Goal: Information Seeking & Learning: Understand process/instructions

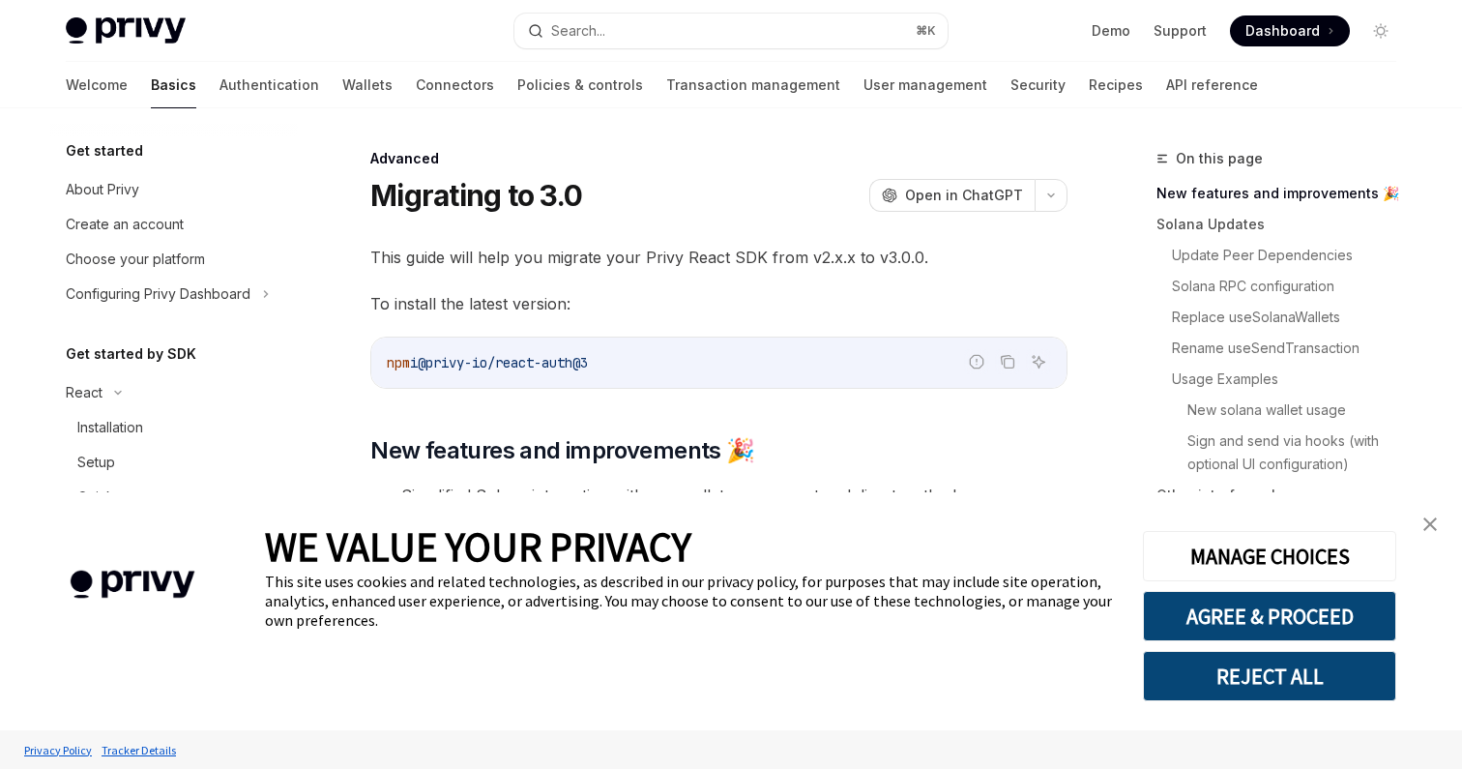
type textarea "*"
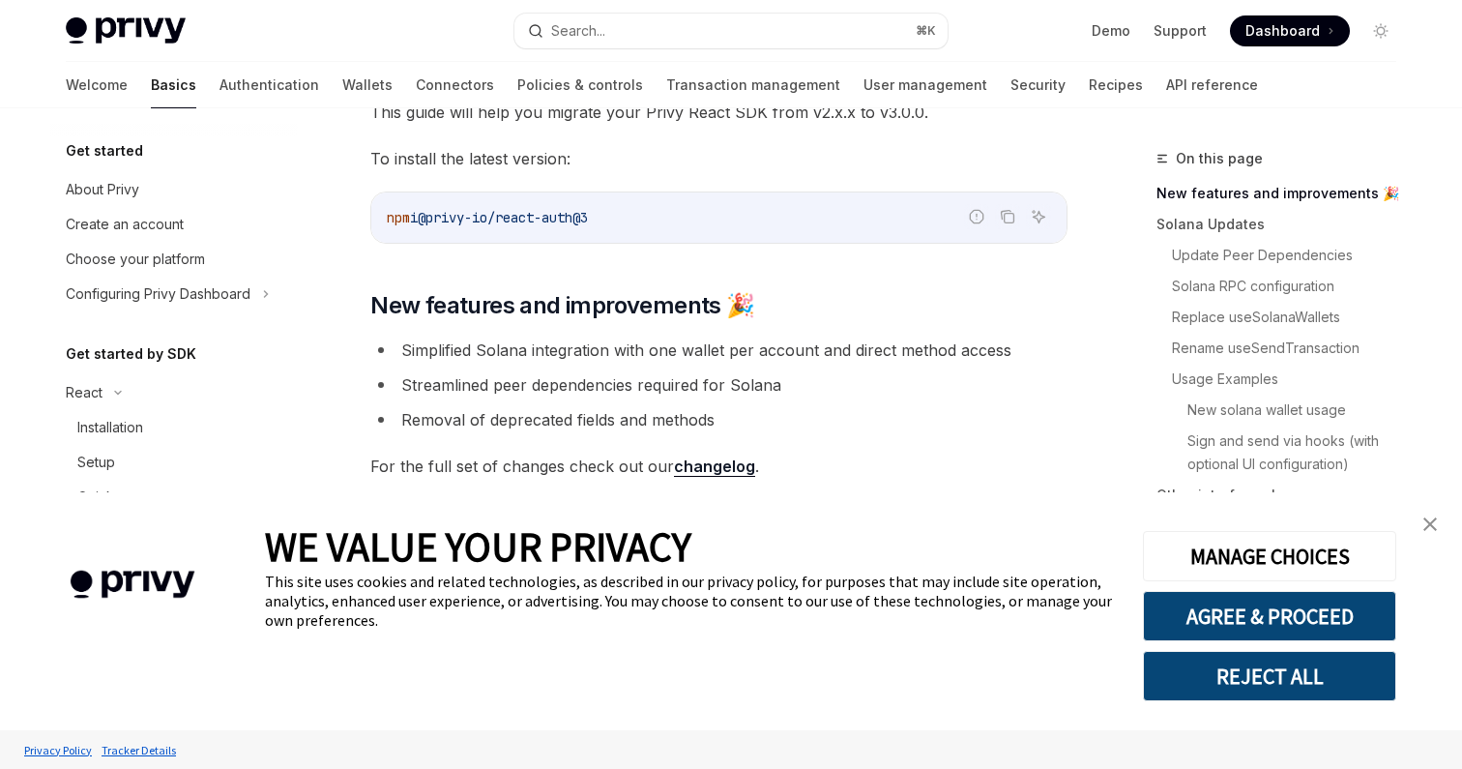
scroll to position [143, 0]
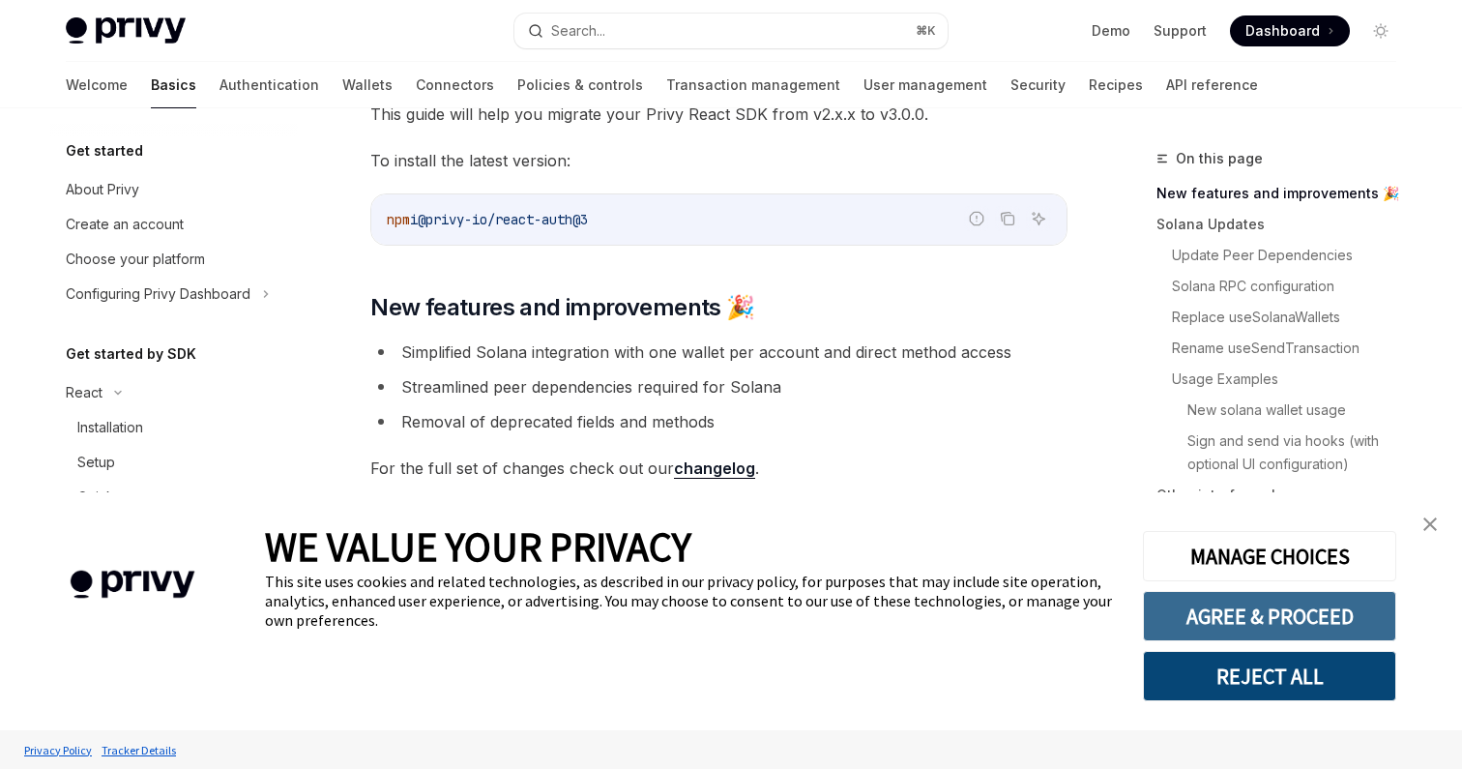
click at [1201, 618] on button "AGREE & PROCEED" at bounding box center [1269, 616] width 253 height 50
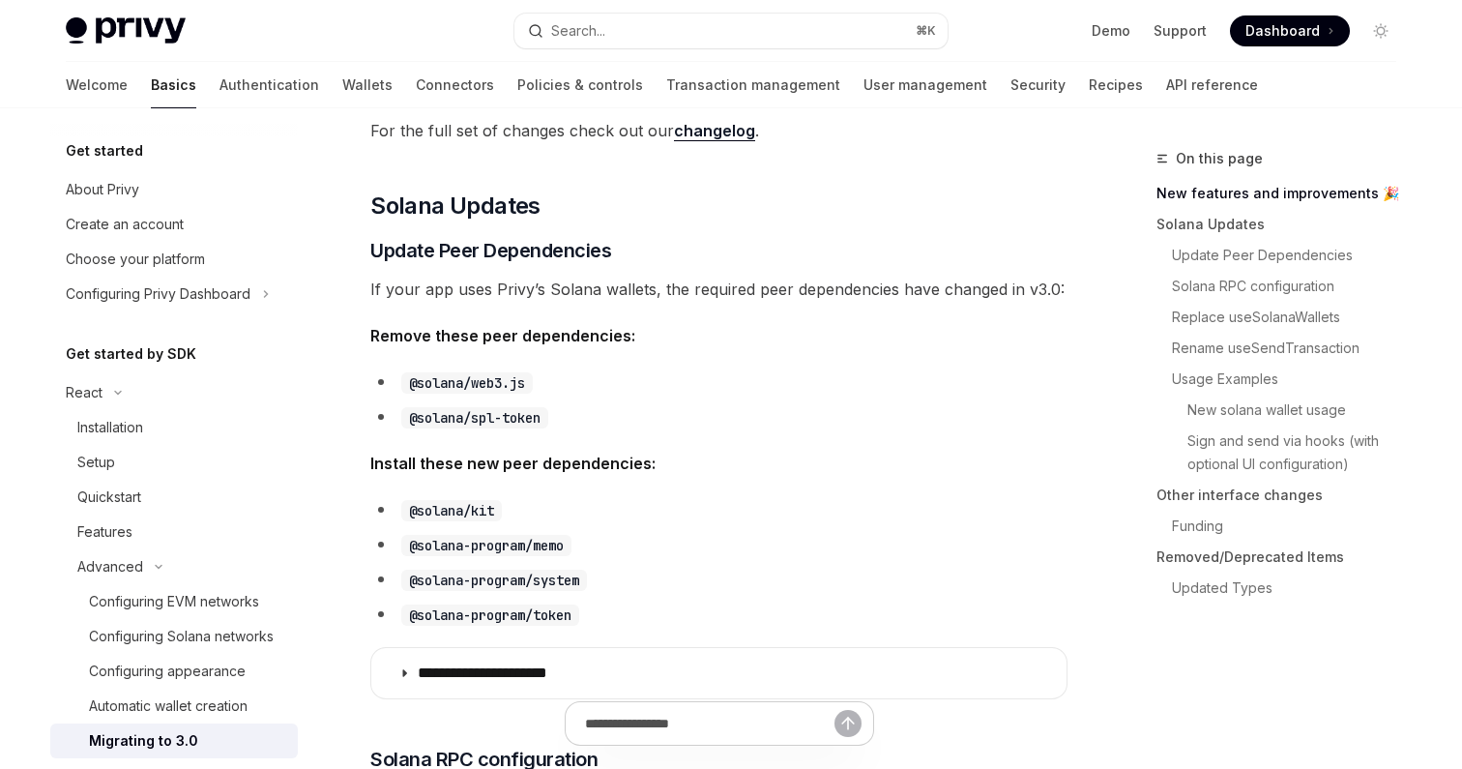
scroll to position [497, 0]
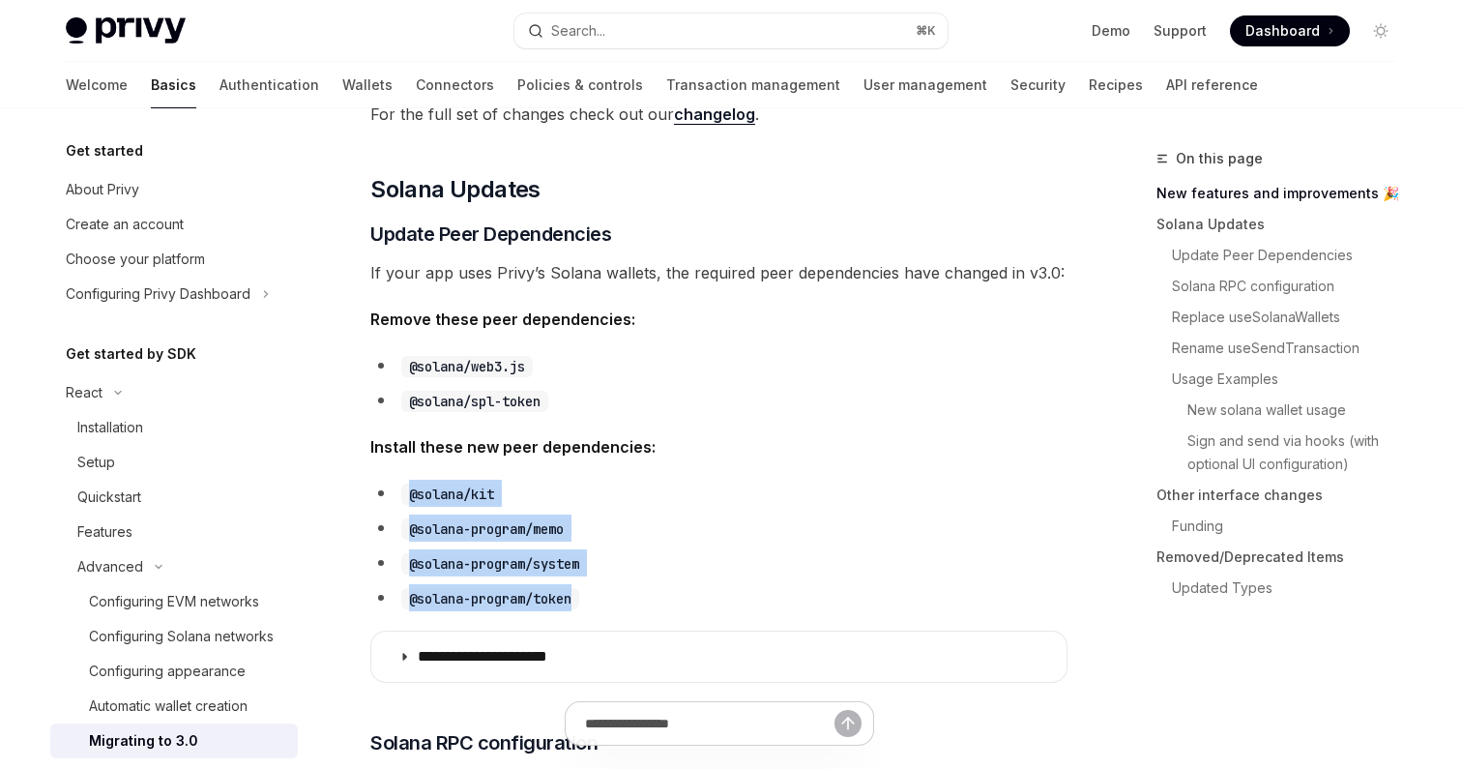
drag, startPoint x: 409, startPoint y: 491, endPoint x: 611, endPoint y: 600, distance: 229.7
click at [611, 600] on ul "@solana/kit @solana-program/memo @solana-program/system @solana-program/token" at bounding box center [718, 546] width 697 height 132
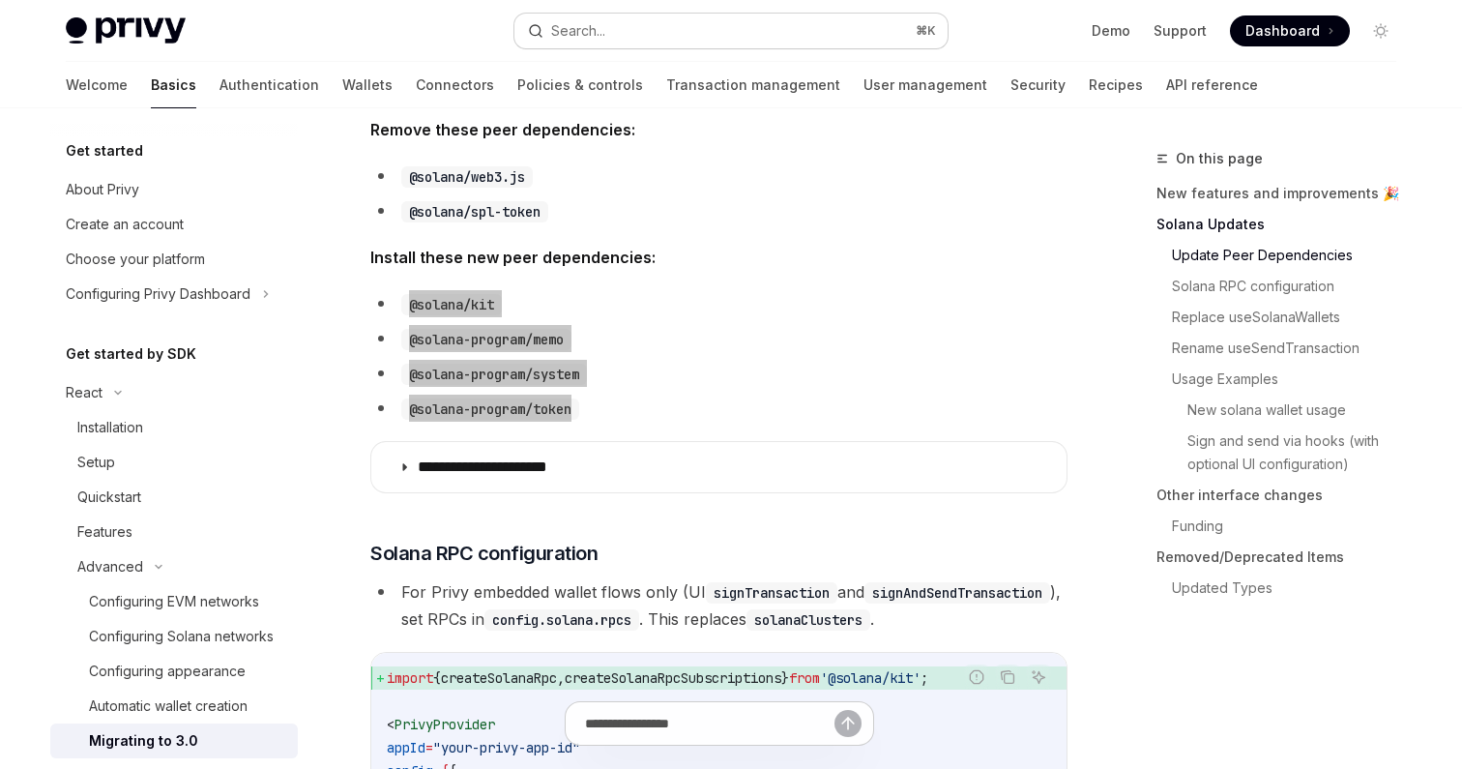
scroll to position [679, 0]
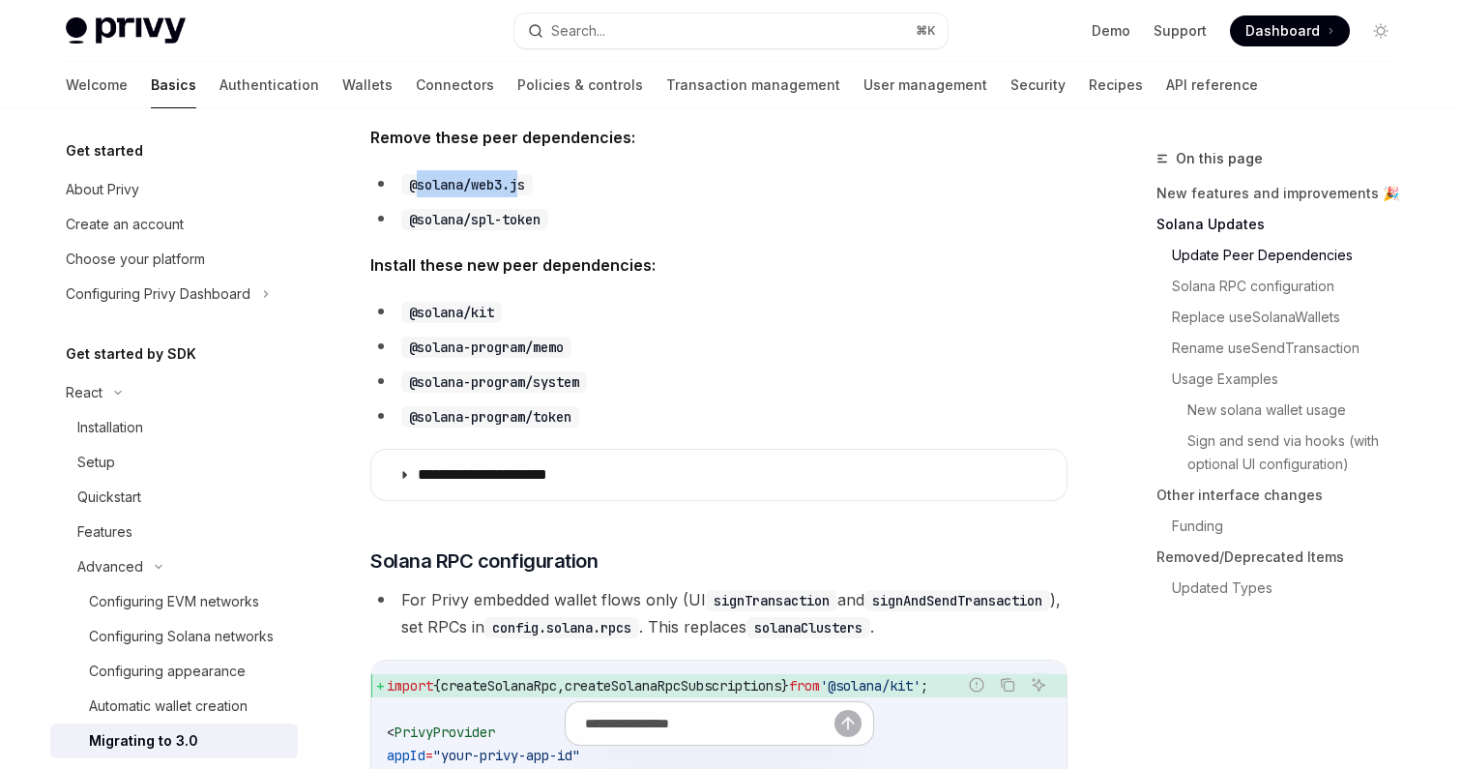
drag, startPoint x: 415, startPoint y: 182, endPoint x: 519, endPoint y: 187, distance: 104.5
click at [519, 187] on code "@solana/web3.js" at bounding box center [467, 184] width 132 height 21
drag, startPoint x: 413, startPoint y: 184, endPoint x: 531, endPoint y: 186, distance: 118.0
click at [531, 186] on code "@solana/web3.js" at bounding box center [467, 184] width 132 height 21
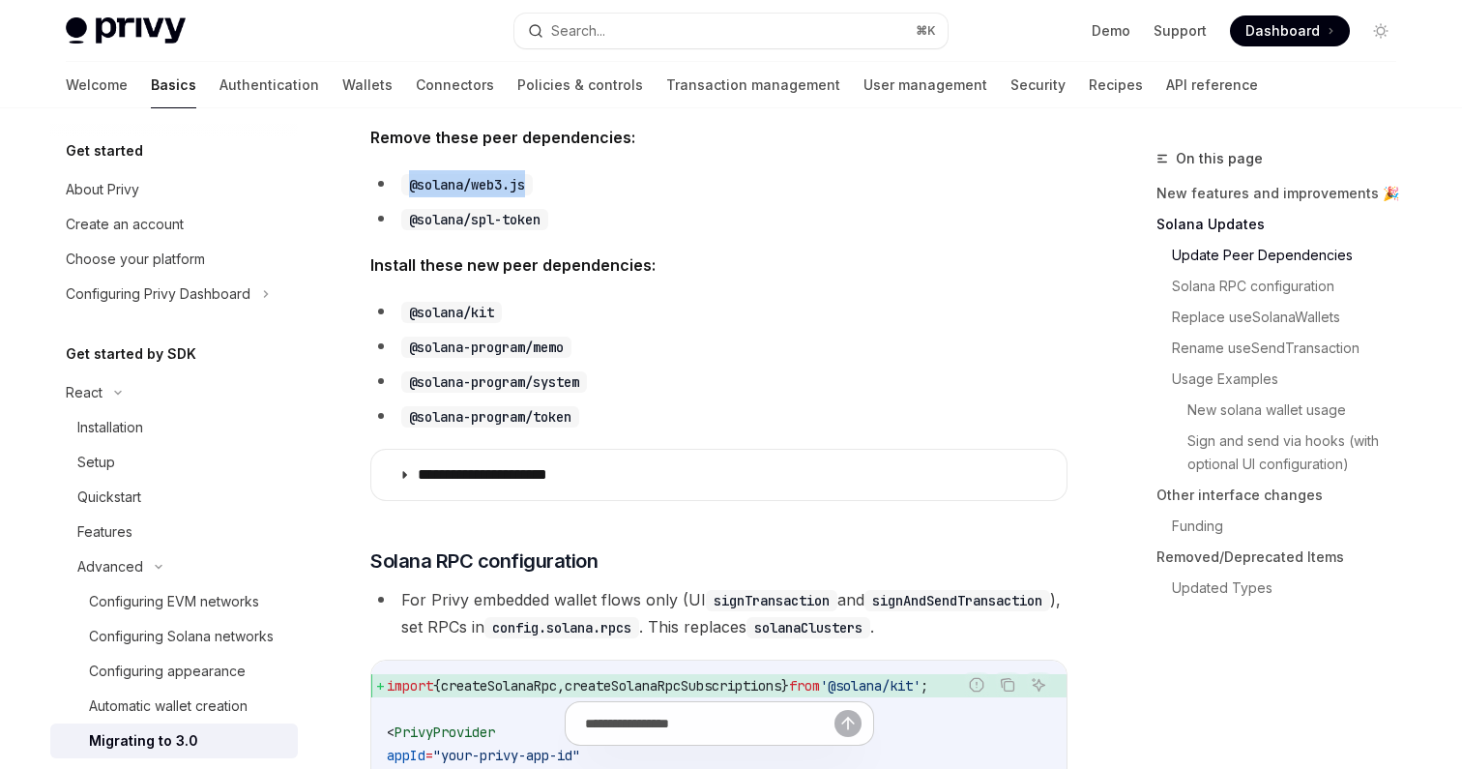
copy code "@solana/web3.js"
drag, startPoint x: 410, startPoint y: 221, endPoint x: 547, endPoint y: 220, distance: 137.3
click at [547, 220] on code "@solana/spl-token" at bounding box center [474, 219] width 147 height 21
copy code "@solana/spl-token"
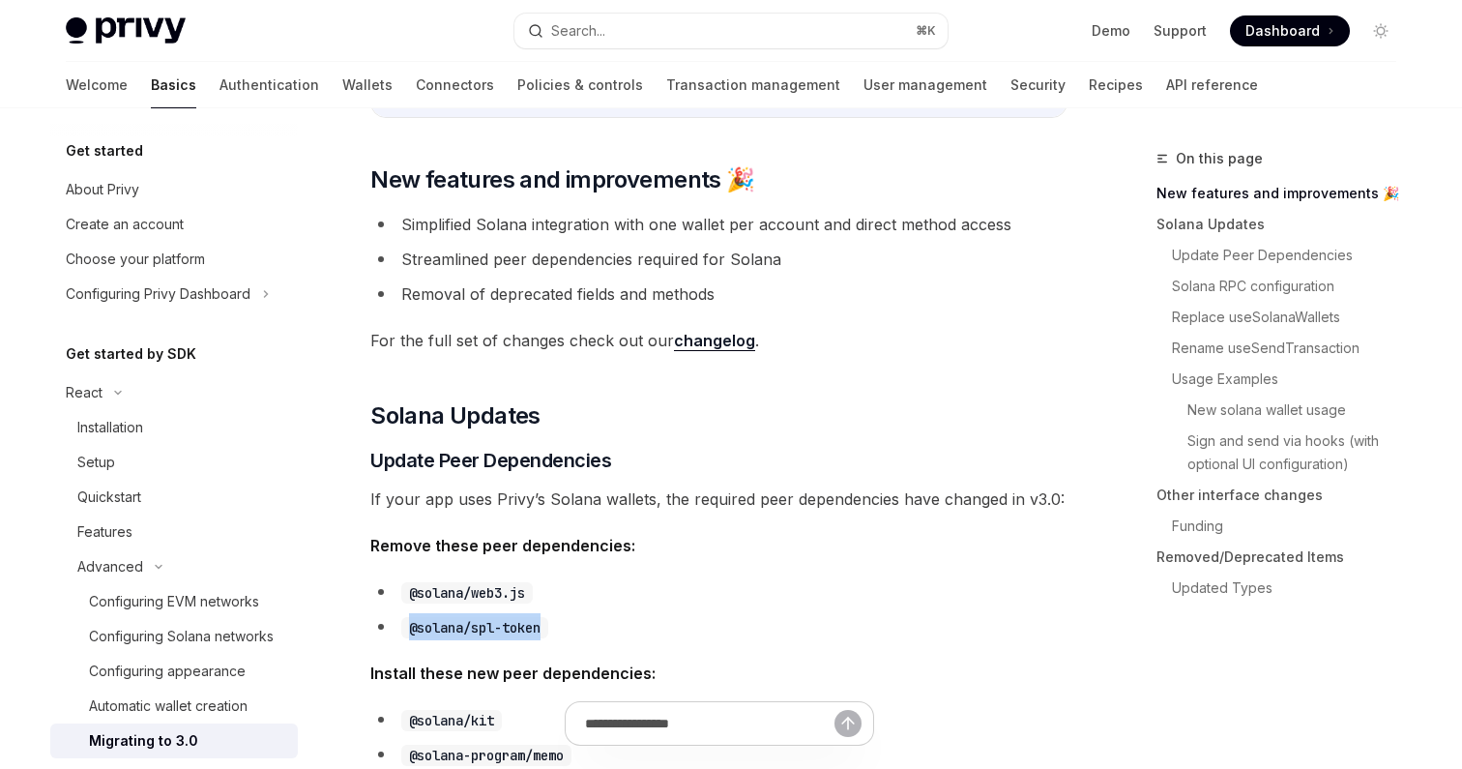
scroll to position [0, 0]
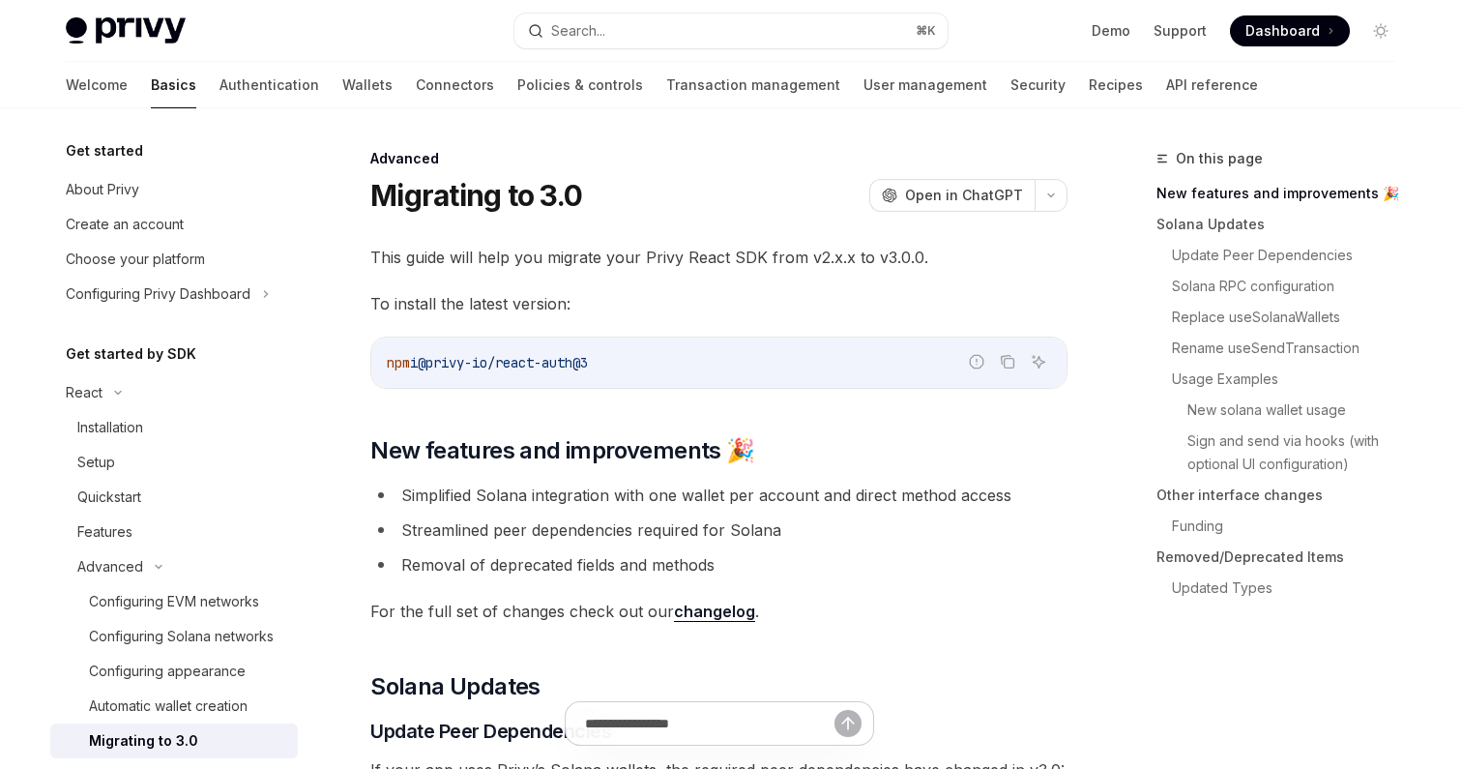
drag, startPoint x: 439, startPoint y: 366, endPoint x: 624, endPoint y: 365, distance: 184.7
click at [624, 365] on code "npm i @privy-io/react-auth@3" at bounding box center [719, 362] width 664 height 23
copy span "@privy-io/react-auth@3"
click at [489, 551] on li "Removal of deprecated fields and methods" at bounding box center [718, 564] width 697 height 27
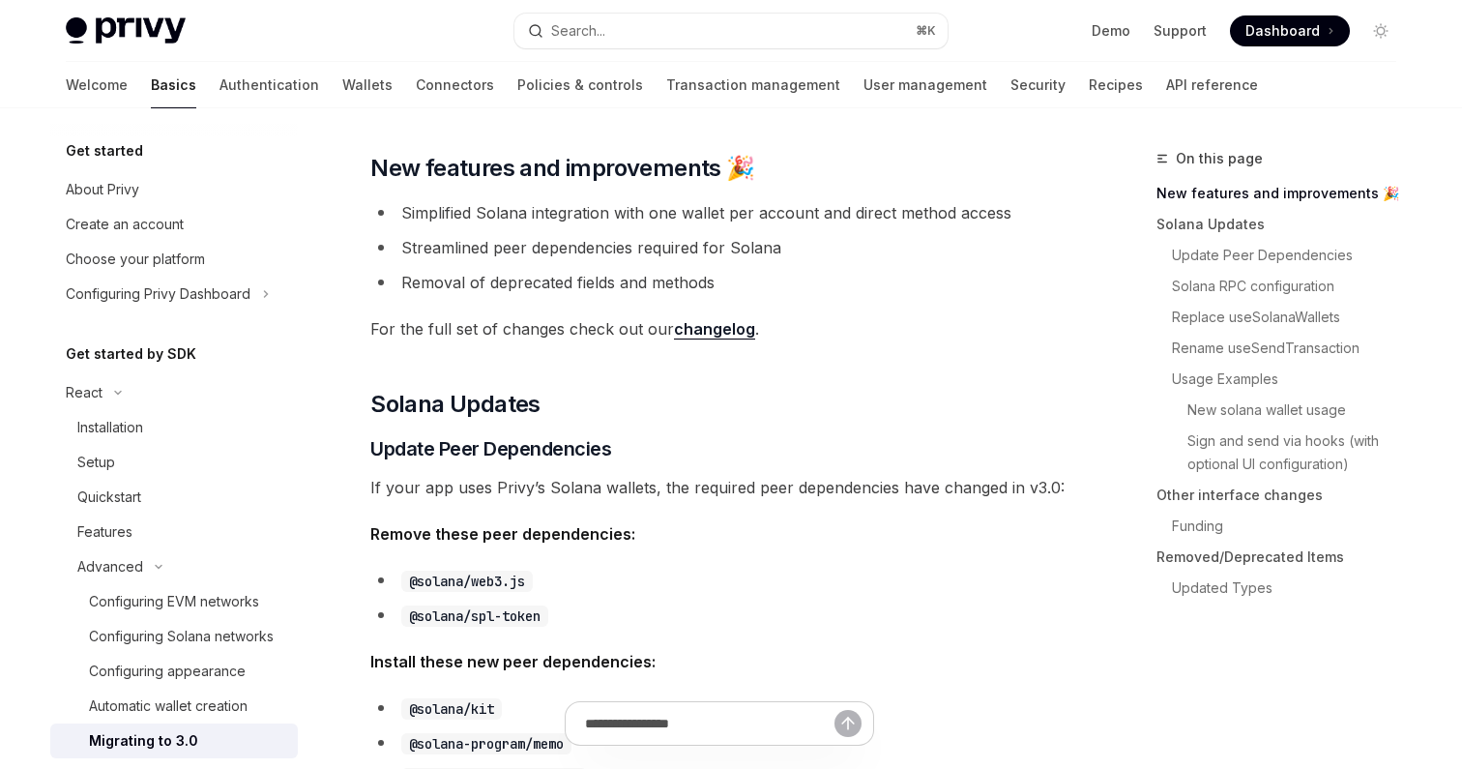
scroll to position [625, 0]
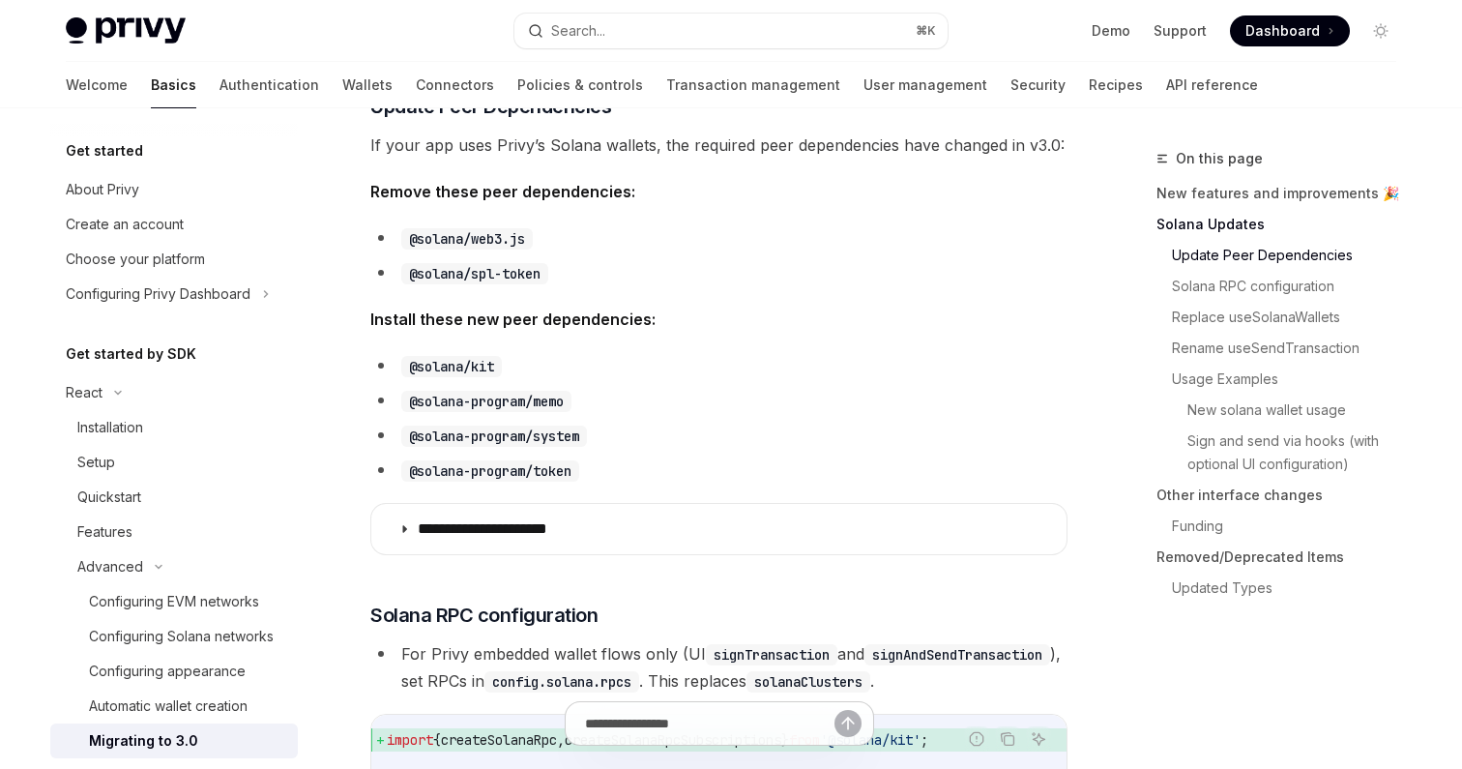
click at [418, 381] on ul "@solana/kit @solana-program/memo @solana-program/system @solana-program/token" at bounding box center [718, 418] width 697 height 132
drag, startPoint x: 417, startPoint y: 367, endPoint x: 512, endPoint y: 367, distance: 94.8
click at [512, 367] on li "@solana/kit" at bounding box center [718, 365] width 697 height 27
copy code "@solana/kit"
click at [420, 419] on ul "@solana/kit @solana-program/memo @solana-program/system @solana-program/token" at bounding box center [718, 418] width 697 height 132
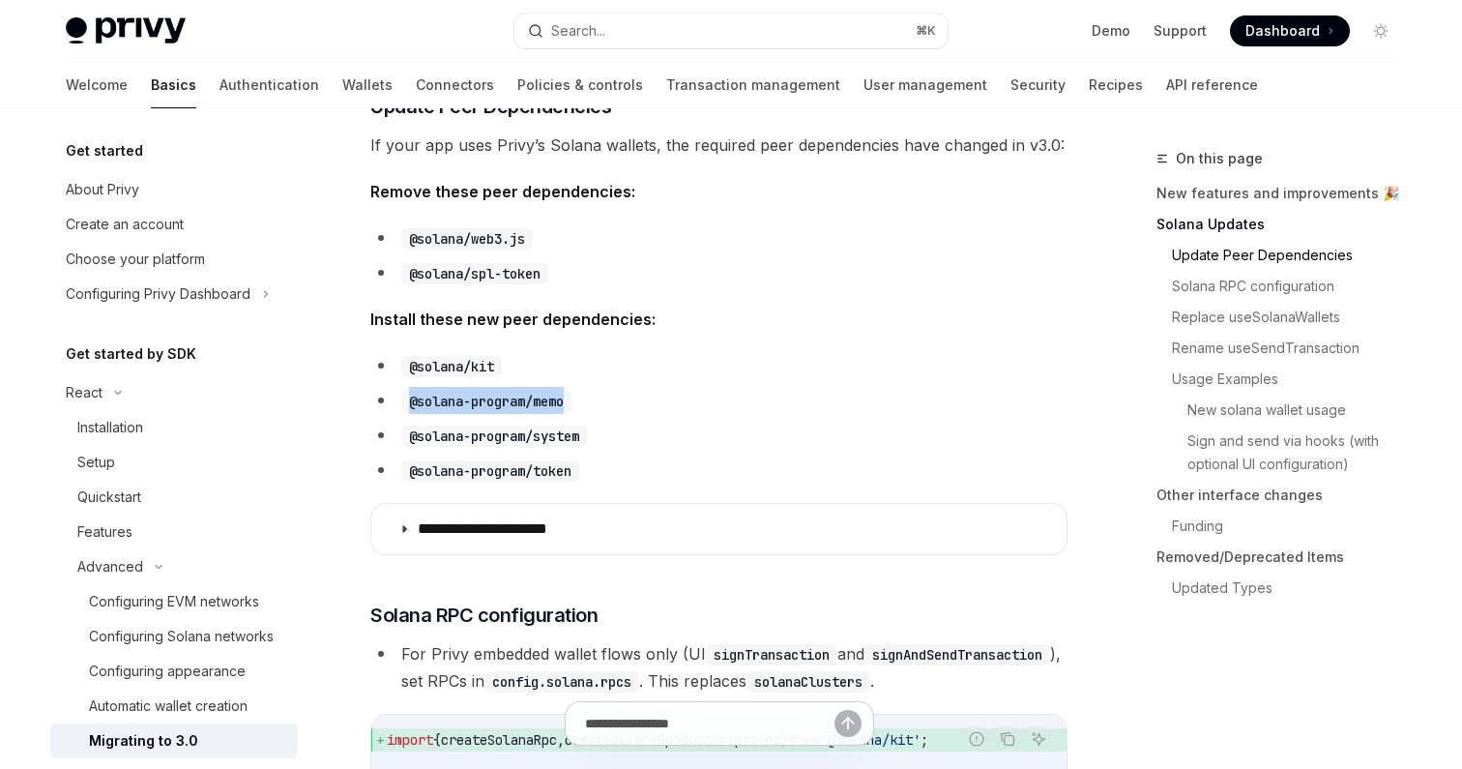
drag, startPoint x: 409, startPoint y: 404, endPoint x: 584, endPoint y: 401, distance: 175.0
click at [584, 401] on li "@solana-program/memo" at bounding box center [718, 400] width 697 height 27
copy code "@solana-program/memo"
click at [446, 433] on code "@solana-program/system" at bounding box center [494, 435] width 186 height 21
drag, startPoint x: 412, startPoint y: 438, endPoint x: 617, endPoint y: 438, distance: 205.0
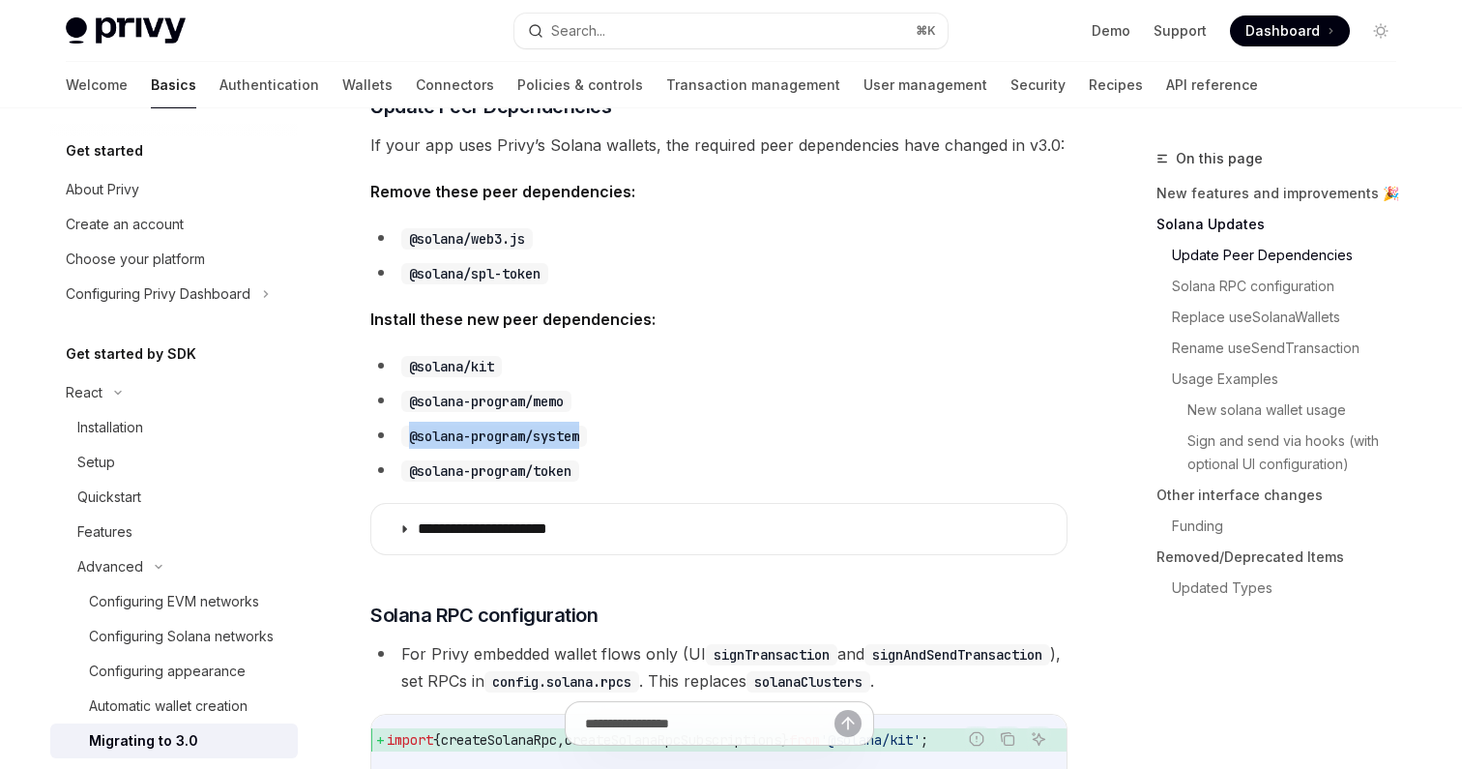
click at [617, 438] on li "@solana-program/system" at bounding box center [718, 435] width 697 height 27
copy code "@solana-program/system"
click at [421, 477] on code "@solana-program/token" at bounding box center [490, 470] width 178 height 21
drag, startPoint x: 415, startPoint y: 473, endPoint x: 609, endPoint y: 473, distance: 194.4
click at [609, 473] on li "@solana-program/token" at bounding box center [718, 469] width 697 height 27
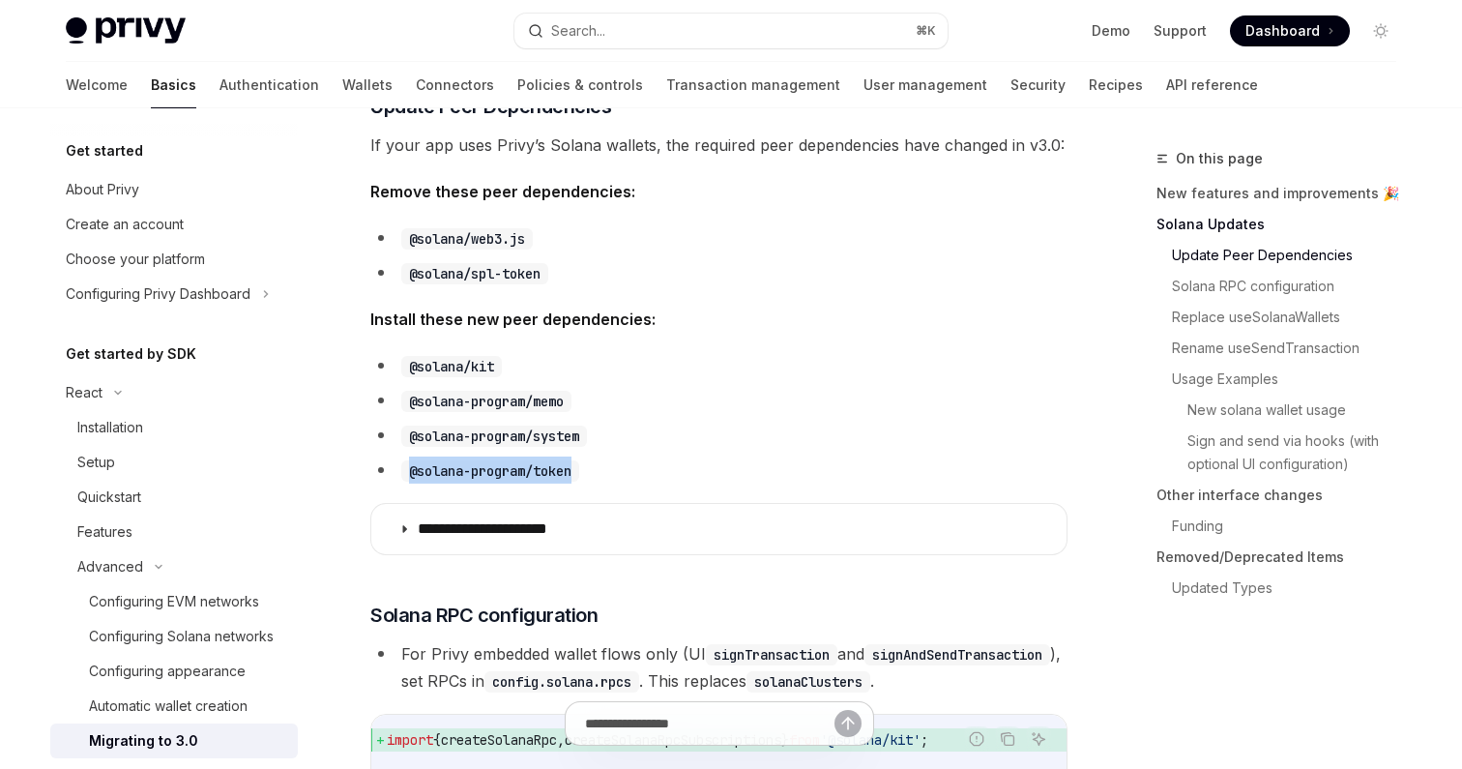
copy code "@solana-program/token"
click at [668, 471] on li "@solana-program/token" at bounding box center [718, 469] width 697 height 27
click at [406, 239] on code "@solana/web3.js" at bounding box center [467, 238] width 132 height 21
drag, startPoint x: 407, startPoint y: 235, endPoint x: 542, endPoint y: 232, distance: 135.4
click at [542, 232] on li "@solana/web3.js" at bounding box center [718, 237] width 697 height 27
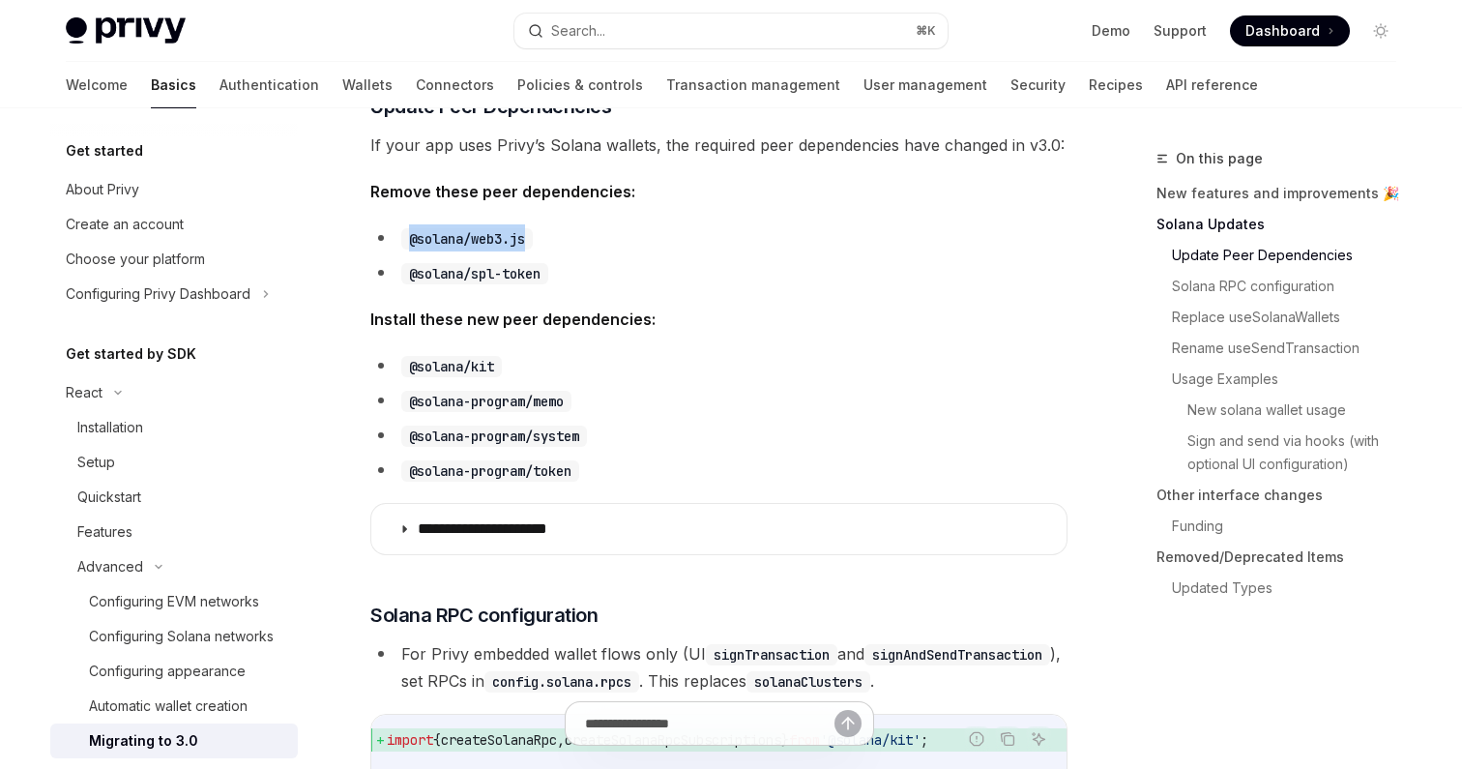
copy code "@solana/web3.js"
drag, startPoint x: 411, startPoint y: 275, endPoint x: 561, endPoint y: 275, distance: 149.9
click at [561, 275] on li "@solana/spl-token" at bounding box center [718, 272] width 697 height 27
copy code "@solana/spl-token"
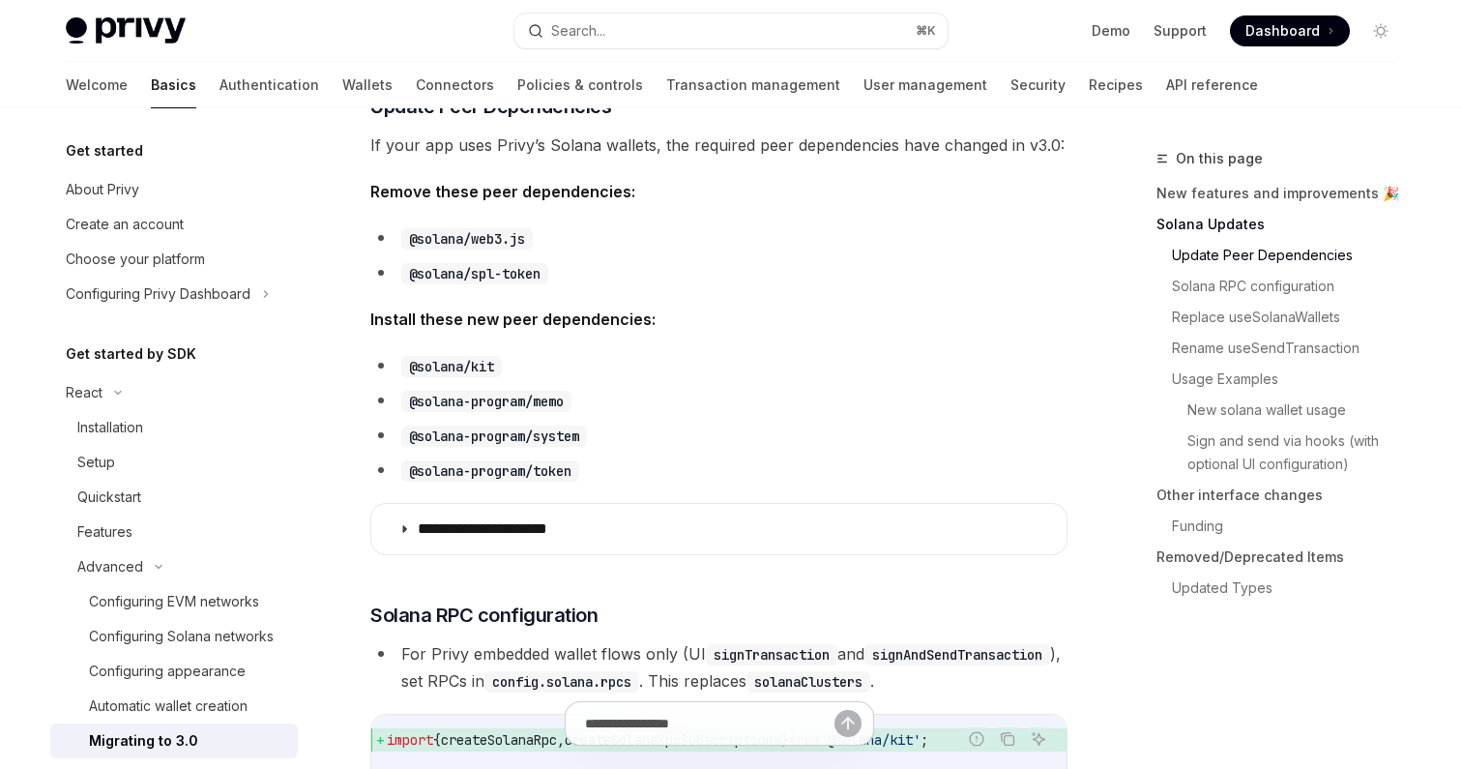
click at [696, 408] on li "@solana-program/memo" at bounding box center [718, 400] width 697 height 27
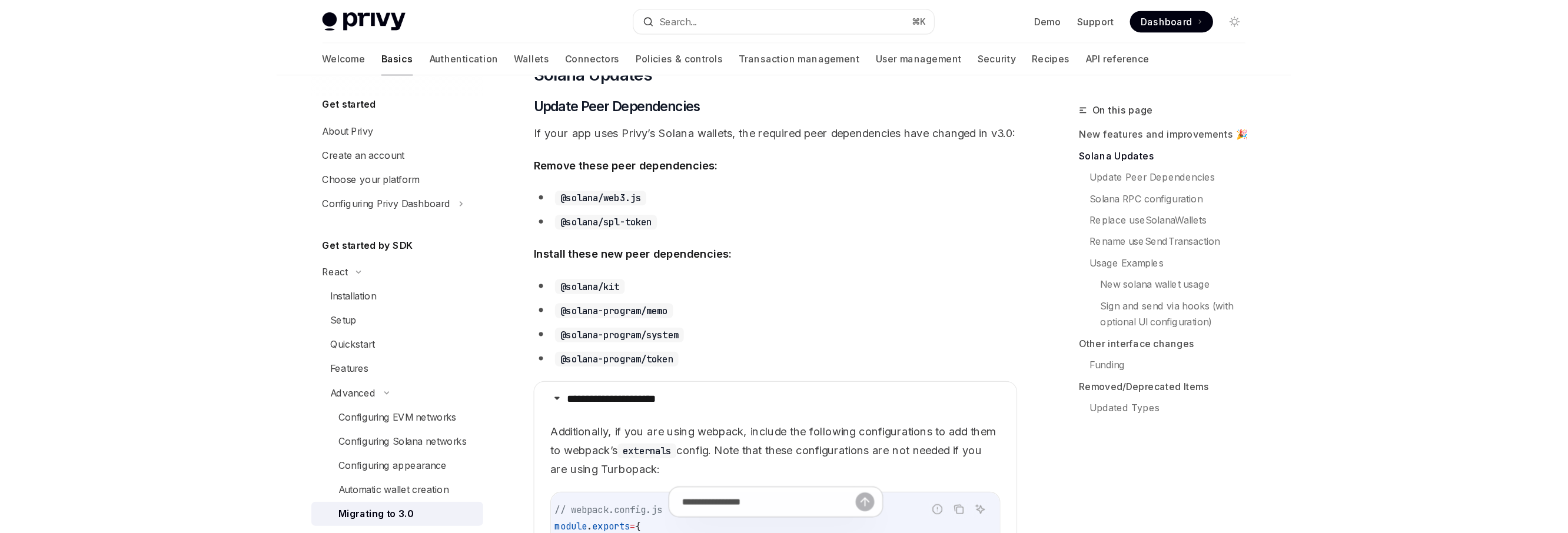
scroll to position [332, 0]
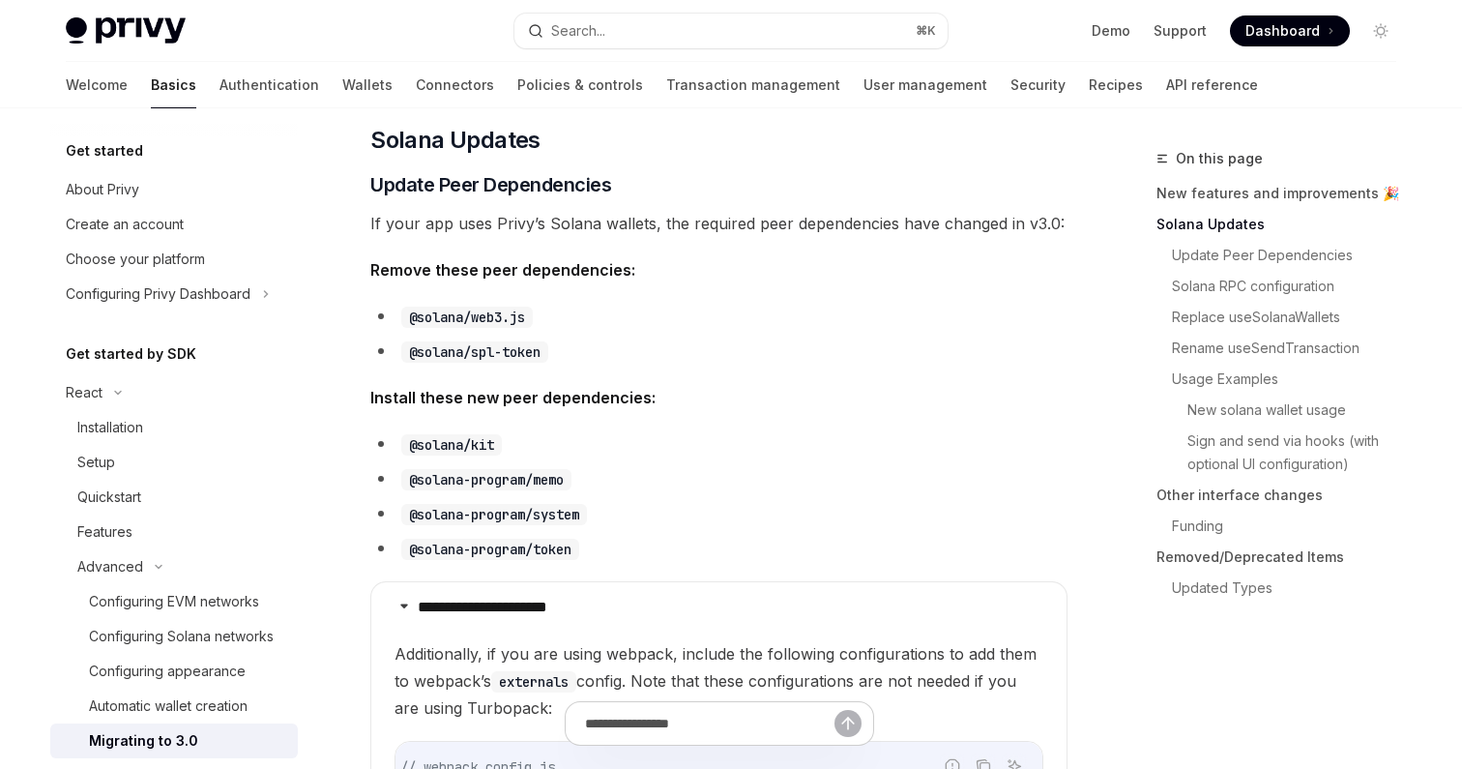
drag, startPoint x: 411, startPoint y: 480, endPoint x: 572, endPoint y: 474, distance: 161.6
click at [571, 474] on code "@solana-program/memo" at bounding box center [486, 479] width 170 height 21
copy code "@solana-program/memo"
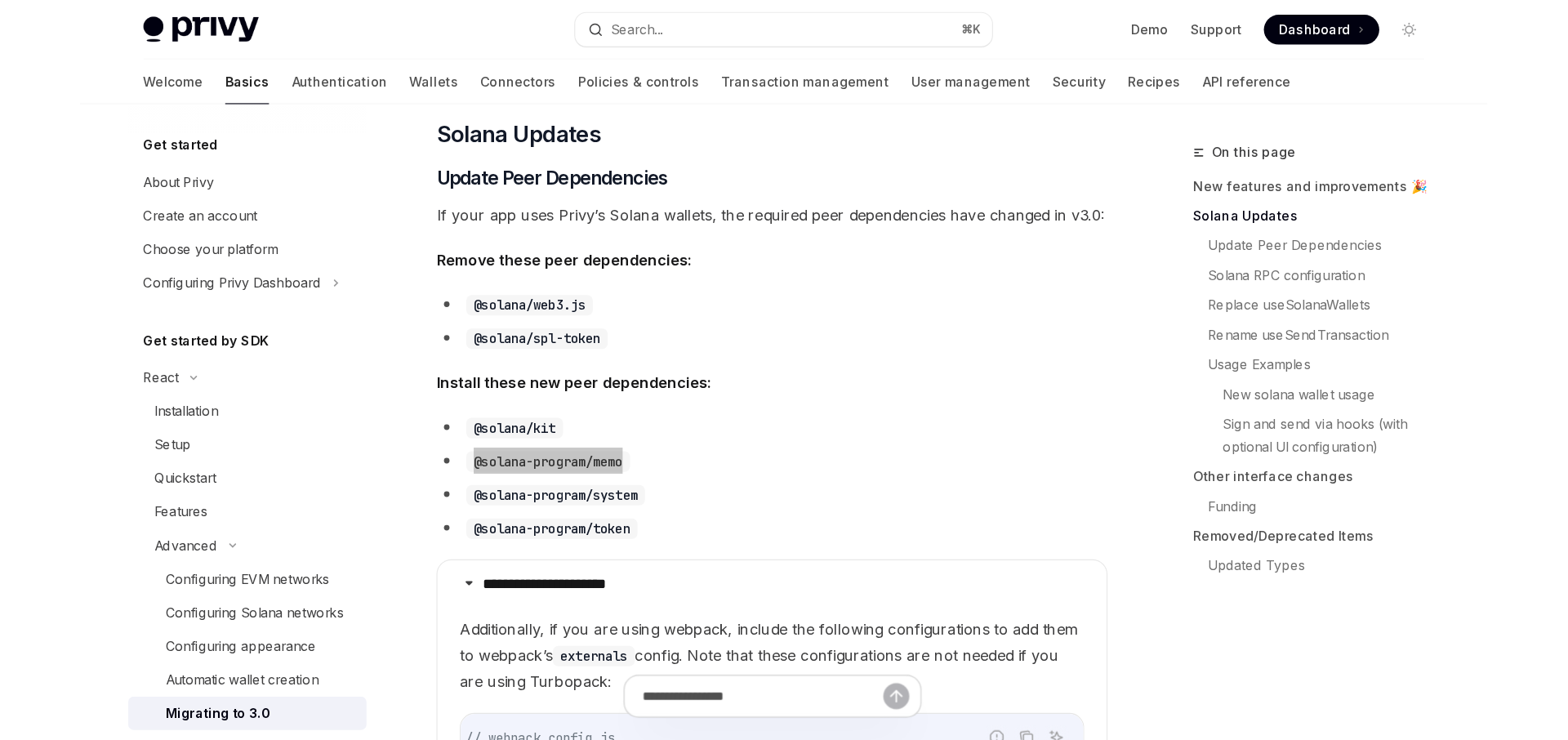
scroll to position [0, 16]
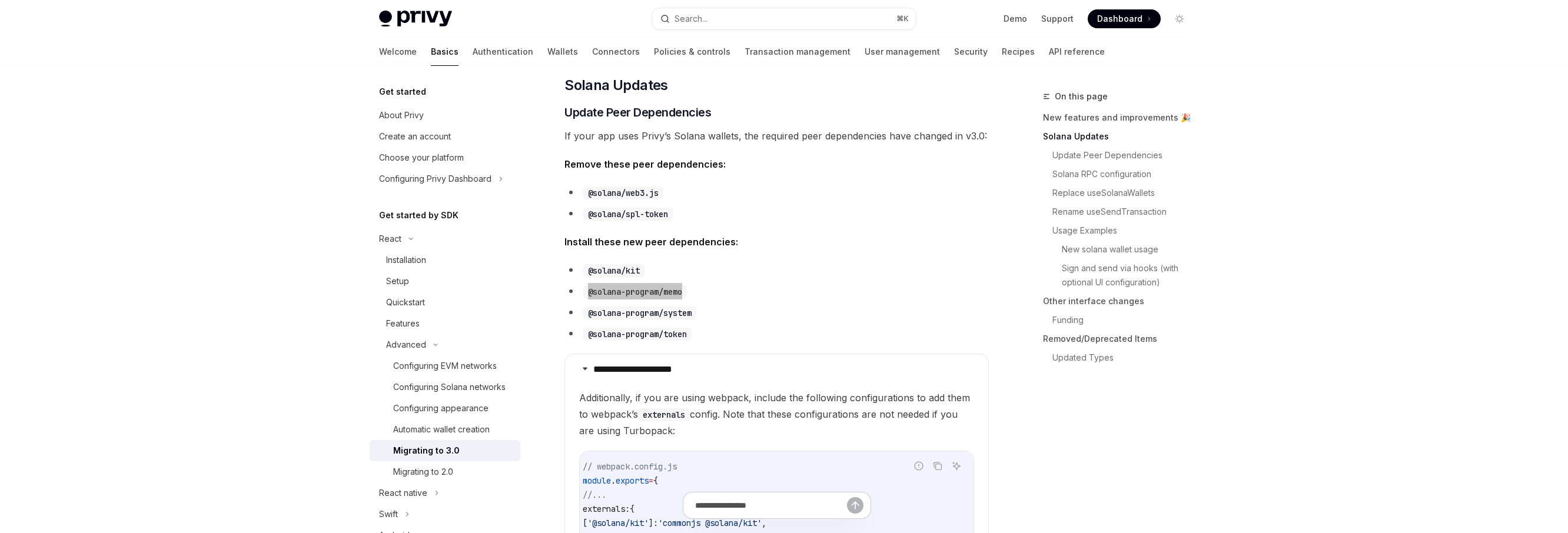
type textarea "*"
